Goal: Find specific page/section: Find specific page/section

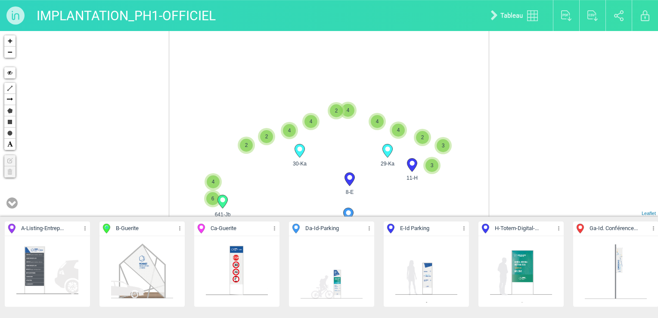
click at [14, 202] on icon at bounding box center [11, 202] width 11 height 13
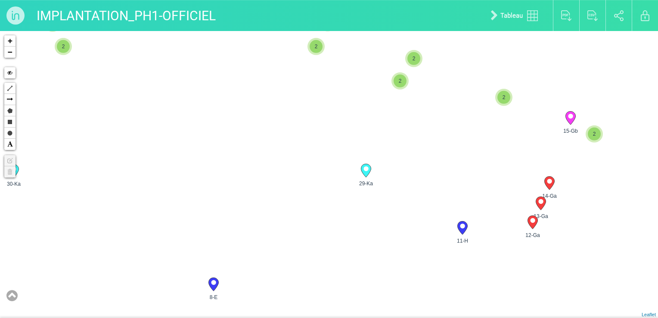
drag, startPoint x: 475, startPoint y: 168, endPoint x: 393, endPoint y: 272, distance: 133.0
click at [393, 272] on div "11-H 7-Da 30-Ka 29-Ka 2" at bounding box center [329, 174] width 658 height 287
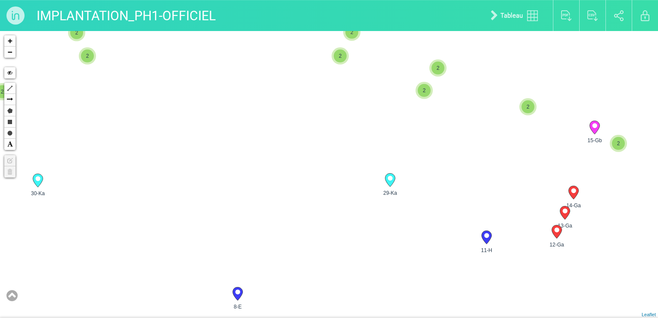
drag, startPoint x: 303, startPoint y: 202, endPoint x: 436, endPoint y: 276, distance: 152.4
click at [438, 275] on div "11-H 7-Da 30-Ka 29-Ka 2" at bounding box center [329, 174] width 658 height 287
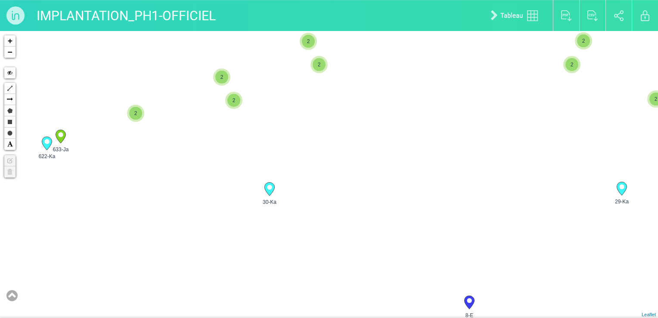
drag, startPoint x: 346, startPoint y: 220, endPoint x: 423, endPoint y: 159, distance: 97.8
click at [423, 159] on div "11-H 30-Ka 29-Ka 8-E" at bounding box center [329, 174] width 658 height 287
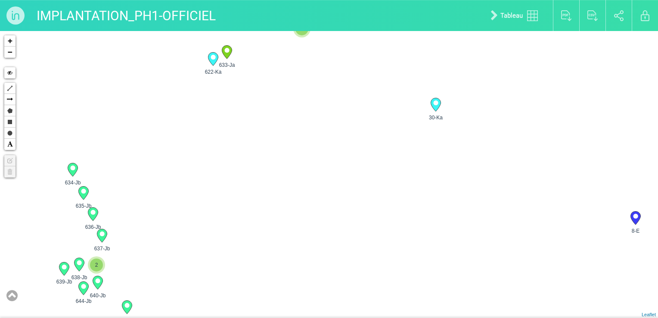
drag, startPoint x: 341, startPoint y: 244, endPoint x: 510, endPoint y: 159, distance: 188.3
click at [510, 159] on div "11-H 30-Ka 29-Ka 8-E" at bounding box center [329, 174] width 658 height 287
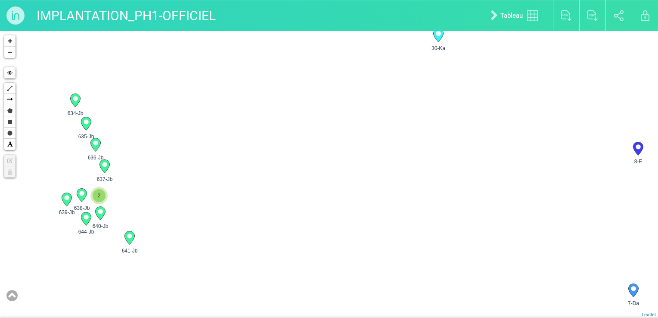
drag, startPoint x: 472, startPoint y: 192, endPoint x: 475, endPoint y: 175, distance: 17.1
click at [475, 175] on div "11-H 30-Ka 29-Ka 8-E" at bounding box center [329, 174] width 658 height 287
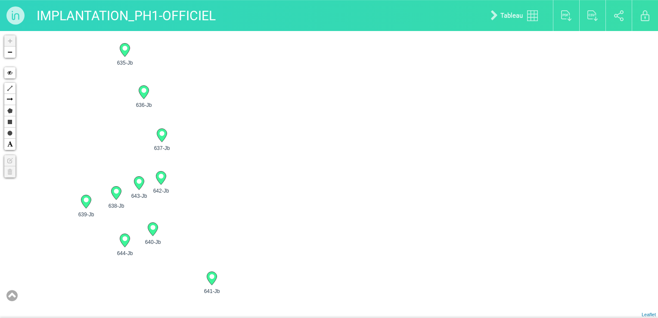
drag, startPoint x: 238, startPoint y: 223, endPoint x: 427, endPoint y: 218, distance: 189.5
click at [430, 225] on div "30-Ka 8-E 641-Jb 634-Jb" at bounding box center [329, 174] width 658 height 287
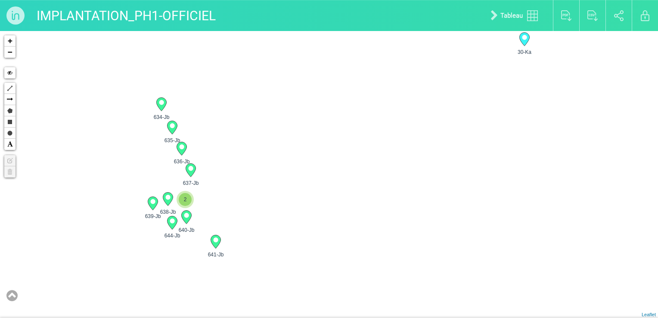
drag, startPoint x: 269, startPoint y: 195, endPoint x: 295, endPoint y: 204, distance: 27.9
click at [295, 204] on div "30-Ka 8-E 641-Jb 634-Jb" at bounding box center [329, 174] width 658 height 287
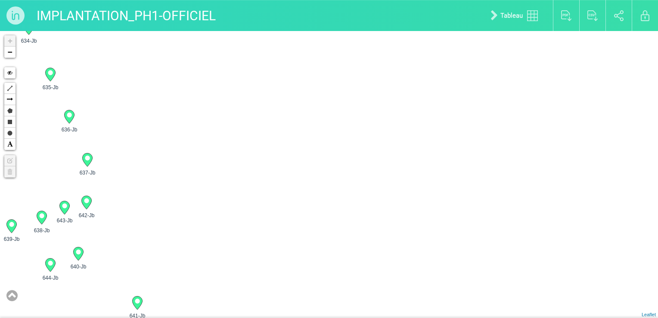
drag, startPoint x: 234, startPoint y: 207, endPoint x: 327, endPoint y: 204, distance: 93.5
click at [327, 204] on div "30-Ka 8-E 641-Jb 634-Jb" at bounding box center [329, 174] width 658 height 287
